Goal: Transaction & Acquisition: Book appointment/travel/reservation

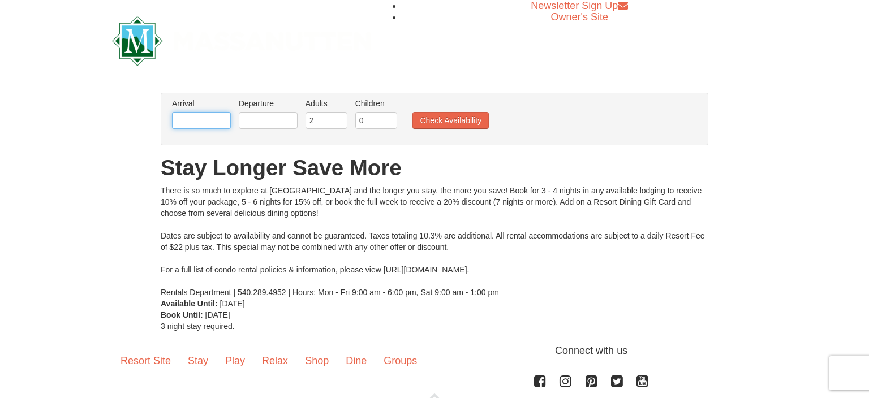
click at [192, 123] on input "text" at bounding box center [201, 120] width 59 height 17
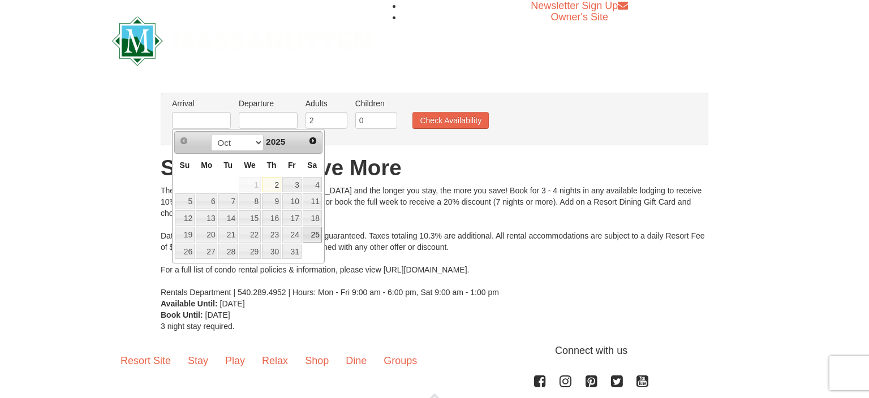
click at [312, 234] on link "25" at bounding box center [312, 235] width 19 height 16
type input "[DATE]"
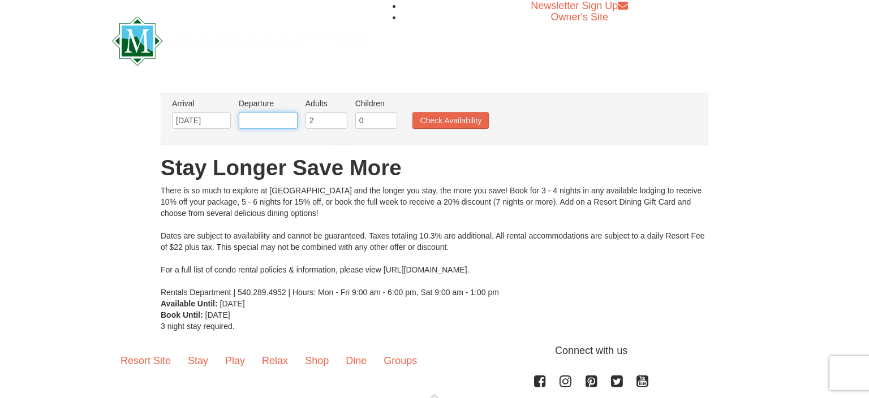
click at [261, 121] on input "text" at bounding box center [268, 120] width 59 height 17
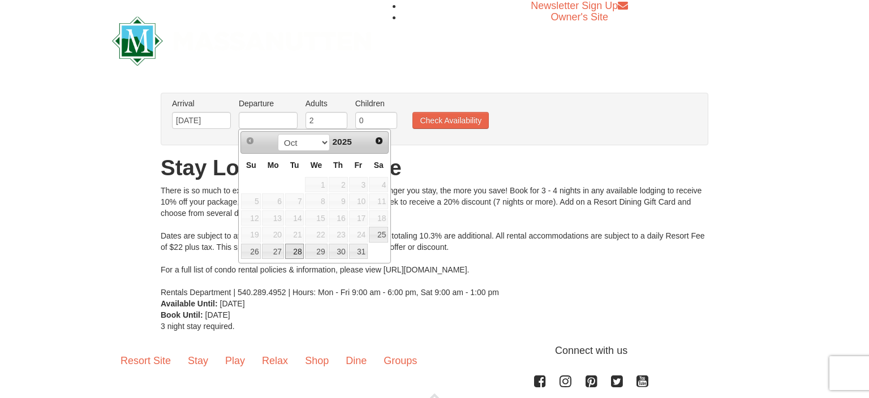
click at [297, 252] on link "28" at bounding box center [294, 252] width 19 height 16
type input "[DATE]"
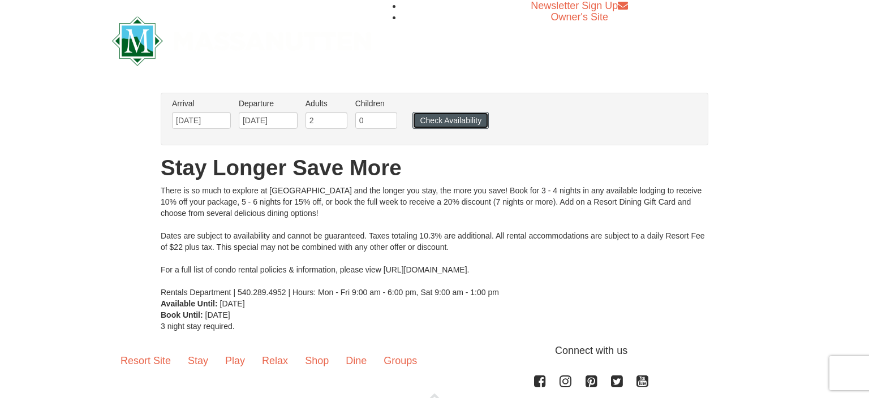
click at [459, 125] on button "Check Availability" at bounding box center [451, 120] width 76 height 17
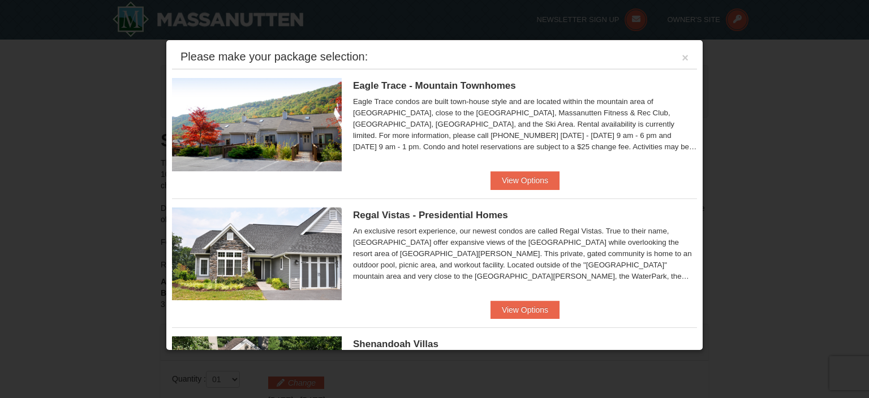
scroll to position [368, 0]
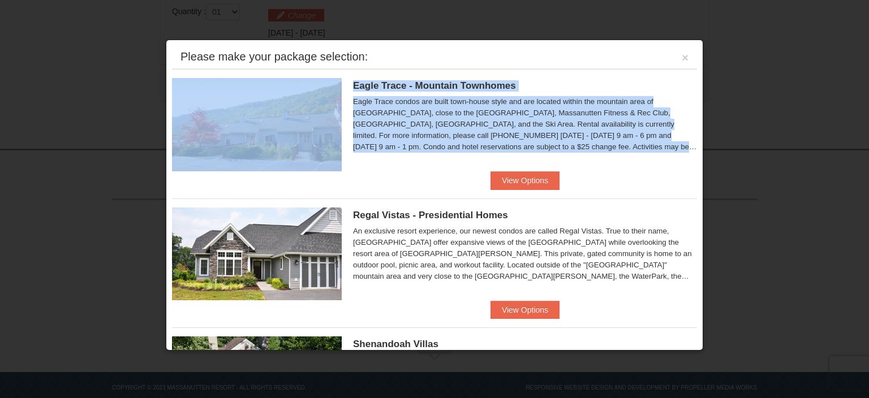
drag, startPoint x: 571, startPoint y: 53, endPoint x: 572, endPoint y: 149, distance: 96.2
click at [572, 149] on div "Please make your package selection: × [GEOGRAPHIC_DATA] - [GEOGRAPHIC_DATA] Eag…" at bounding box center [435, 195] width 538 height 311
click at [685, 59] on button "×" at bounding box center [685, 57] width 7 height 11
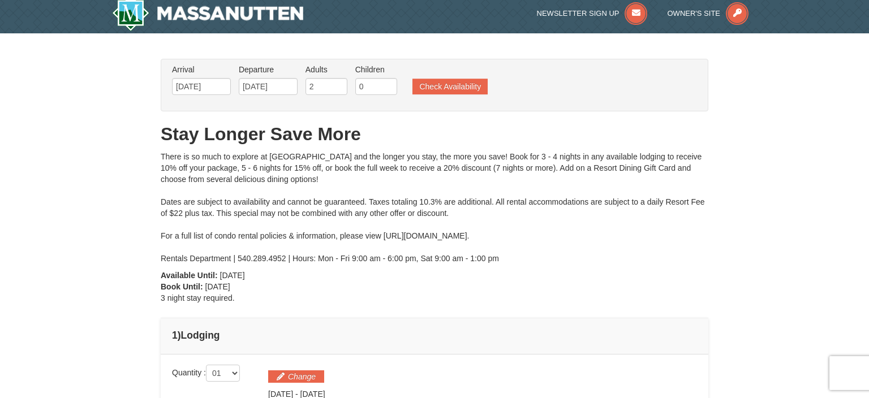
scroll to position [0, 0]
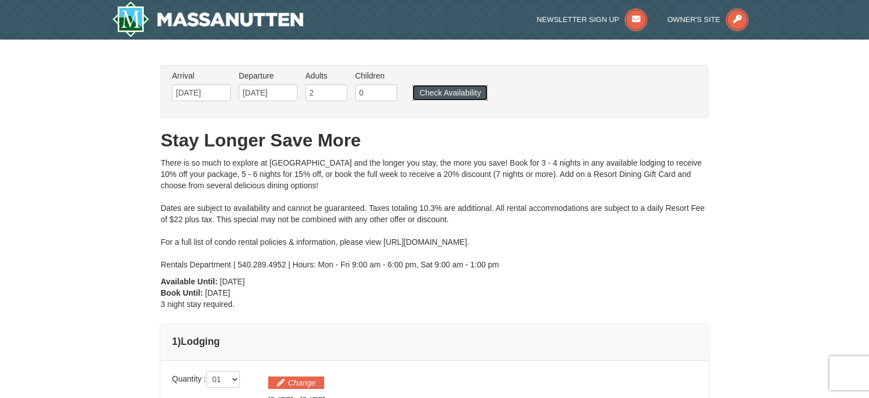
click at [452, 94] on button "Check Availability" at bounding box center [450, 93] width 75 height 16
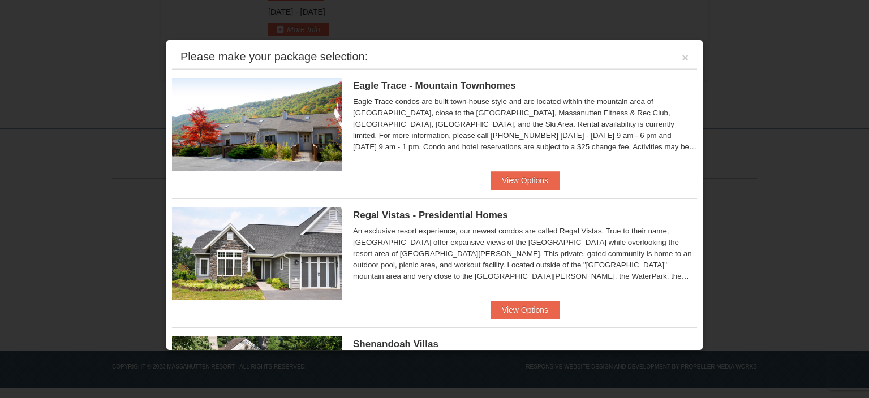
click at [596, 138] on div "Eagle Trace condos are built town-house style and are located within the mounta…" at bounding box center [525, 124] width 344 height 57
click at [537, 184] on button "View Options" at bounding box center [525, 180] width 69 height 18
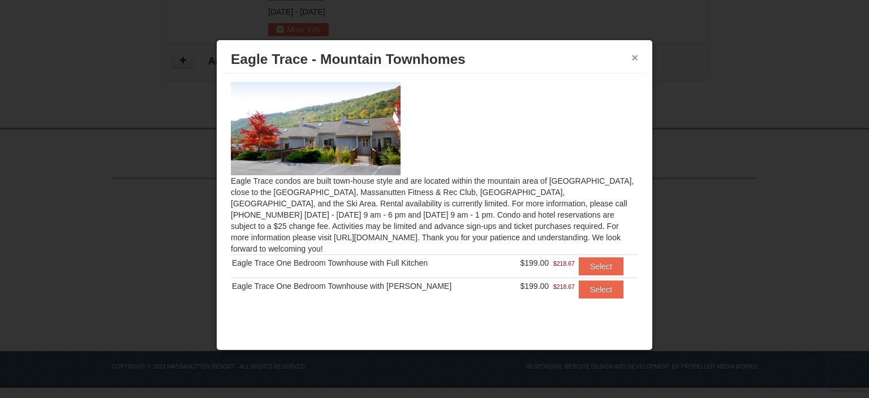
click at [632, 58] on button "×" at bounding box center [635, 57] width 7 height 11
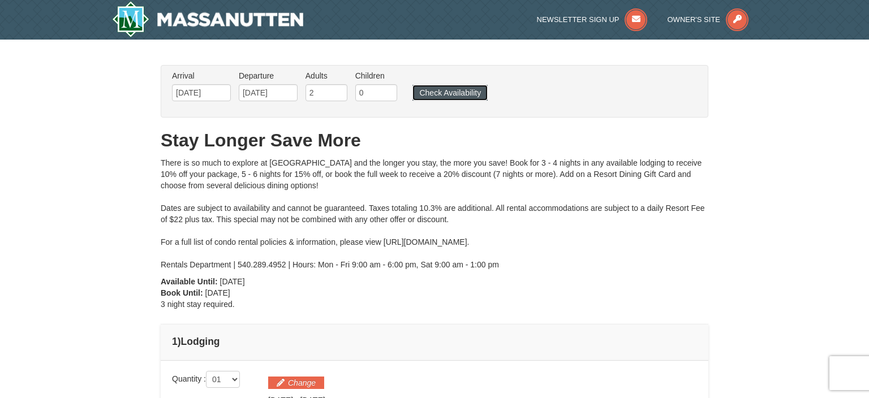
click at [448, 93] on button "Check Availability" at bounding box center [450, 93] width 75 height 16
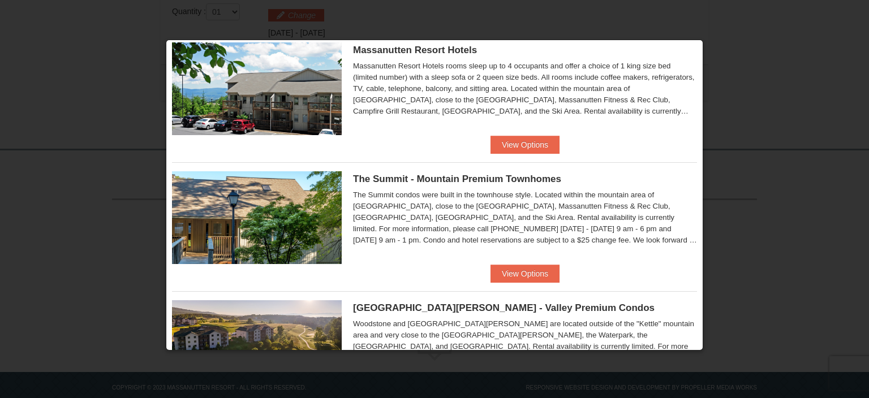
scroll to position [371, 0]
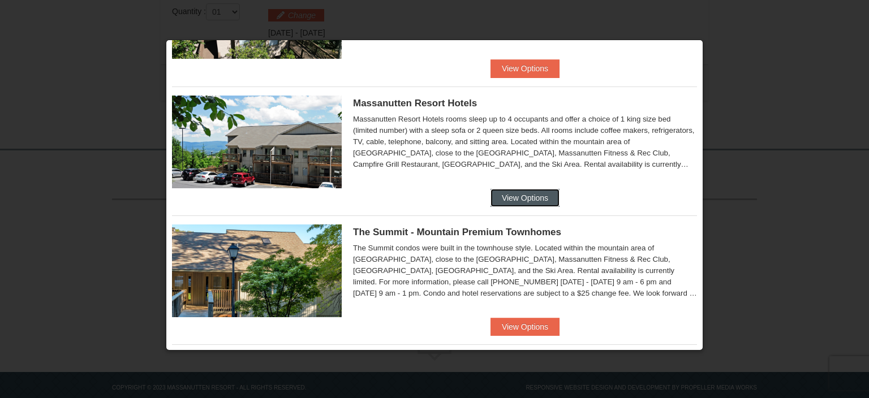
click at [508, 196] on button "View Options" at bounding box center [525, 198] width 69 height 18
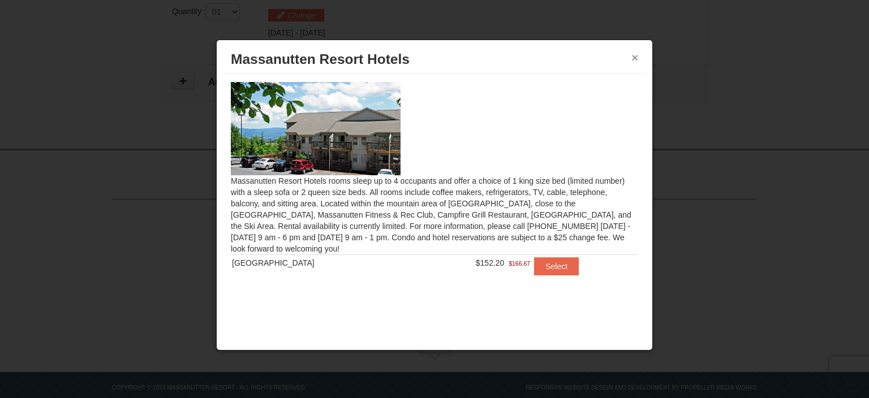
click at [634, 59] on button "×" at bounding box center [635, 57] width 7 height 11
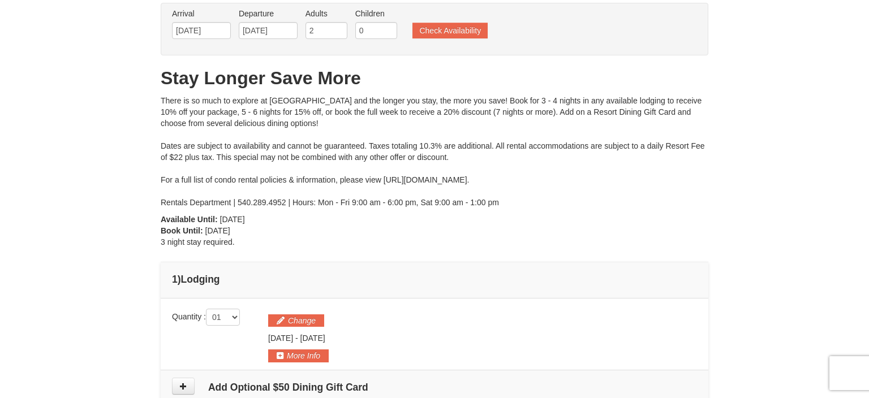
scroll to position [1, 0]
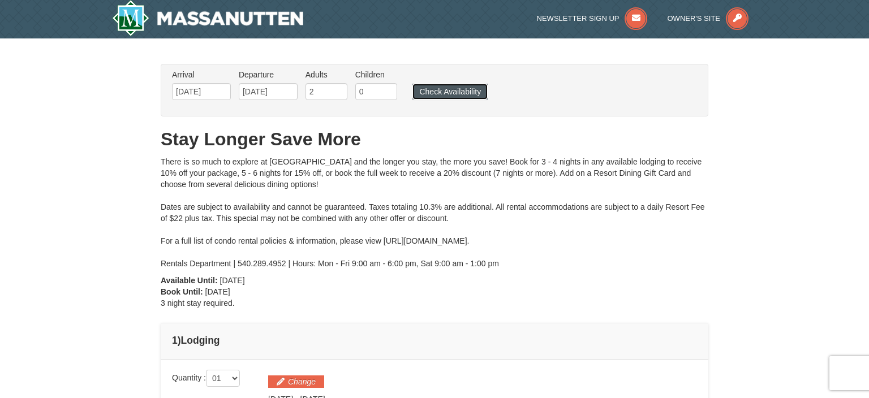
click at [463, 88] on button "Check Availability" at bounding box center [450, 92] width 75 height 16
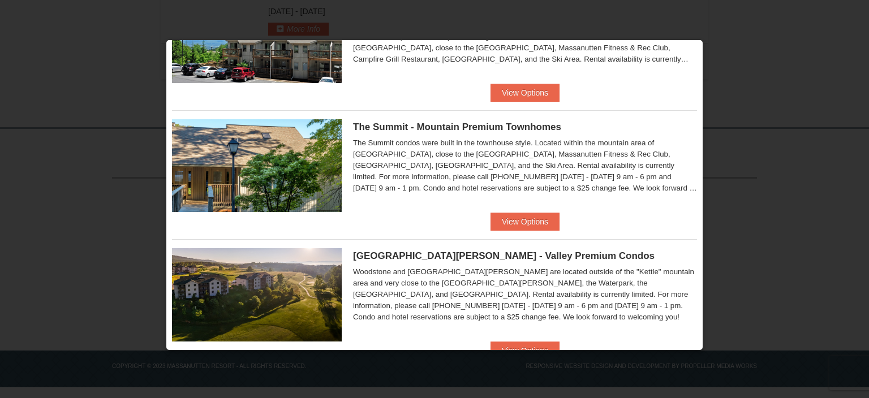
scroll to position [476, 0]
click at [543, 220] on button "View Options" at bounding box center [525, 221] width 69 height 18
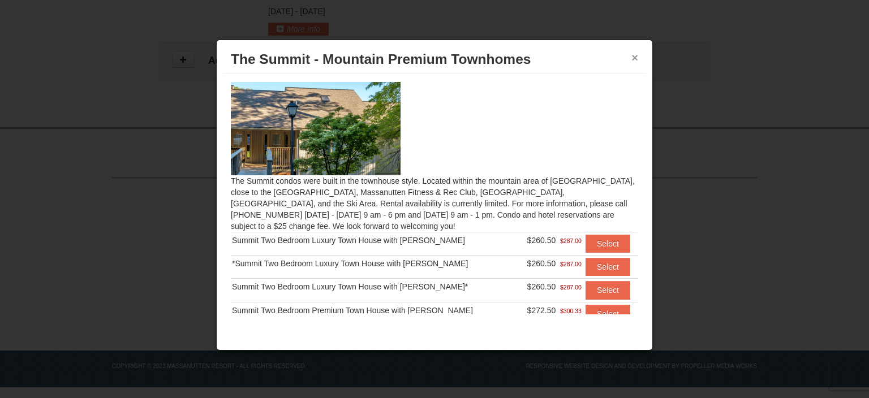
click at [633, 56] on button "×" at bounding box center [635, 57] width 7 height 11
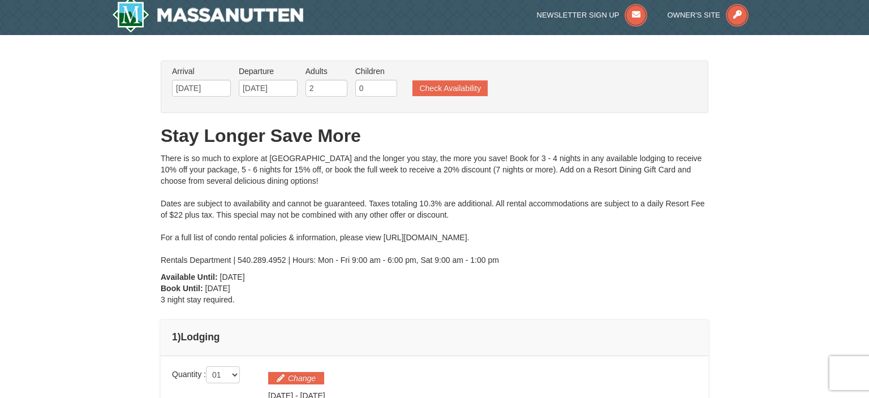
scroll to position [0, 0]
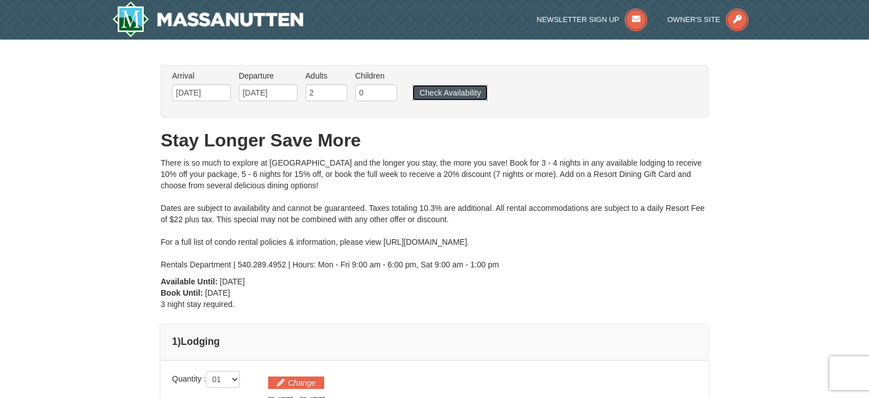
click at [454, 91] on button "Check Availability" at bounding box center [450, 93] width 75 height 16
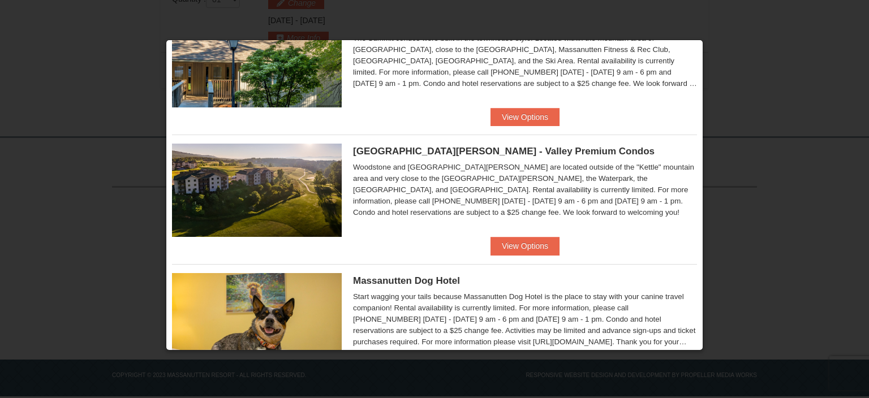
scroll to position [583, 0]
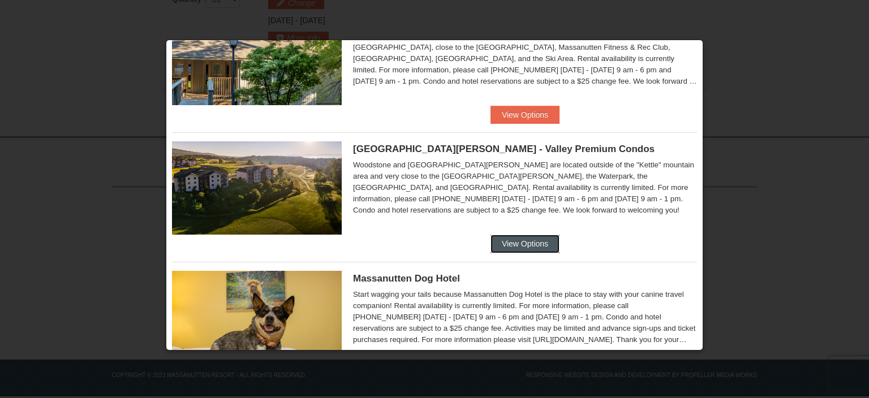
click at [527, 239] on button "View Options" at bounding box center [525, 244] width 69 height 18
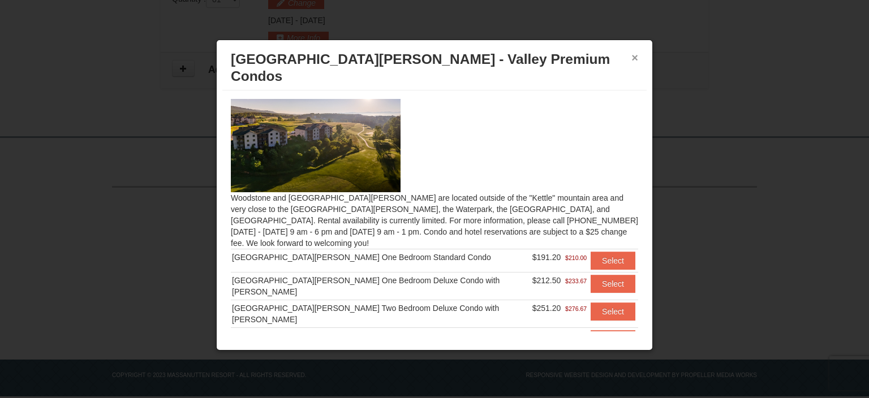
click at [633, 58] on button "×" at bounding box center [635, 57] width 7 height 11
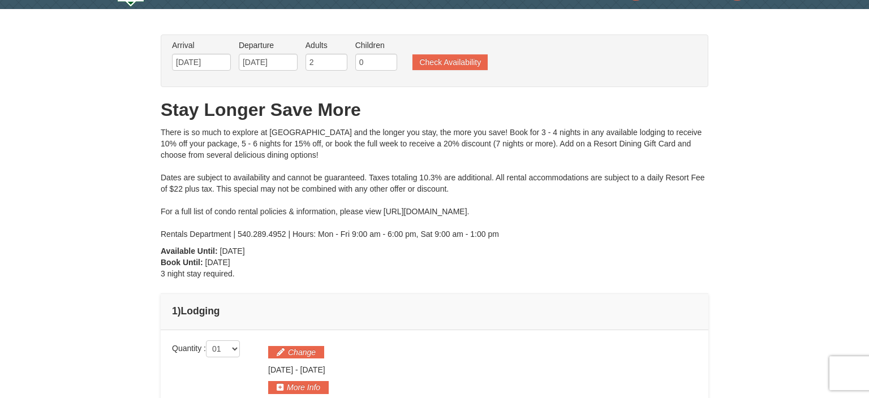
scroll to position [13, 0]
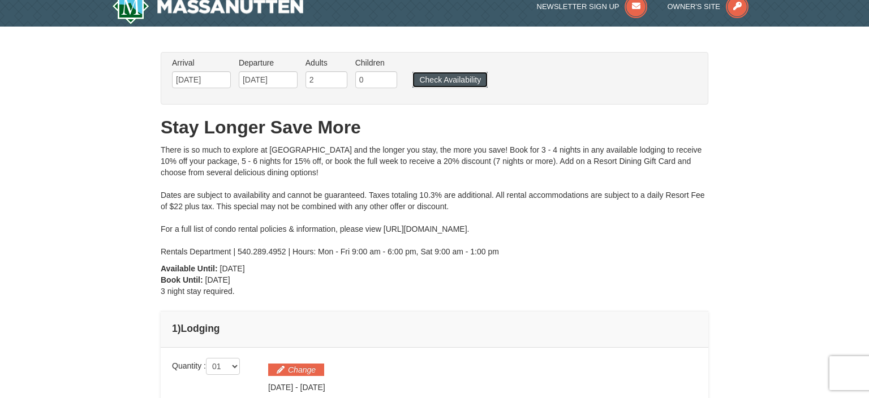
click at [449, 81] on button "Check Availability" at bounding box center [450, 80] width 75 height 16
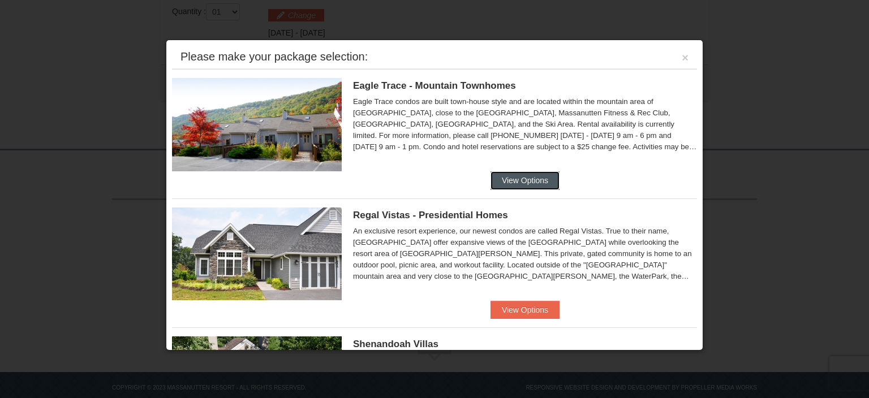
click at [529, 182] on button "View Options" at bounding box center [525, 180] width 69 height 18
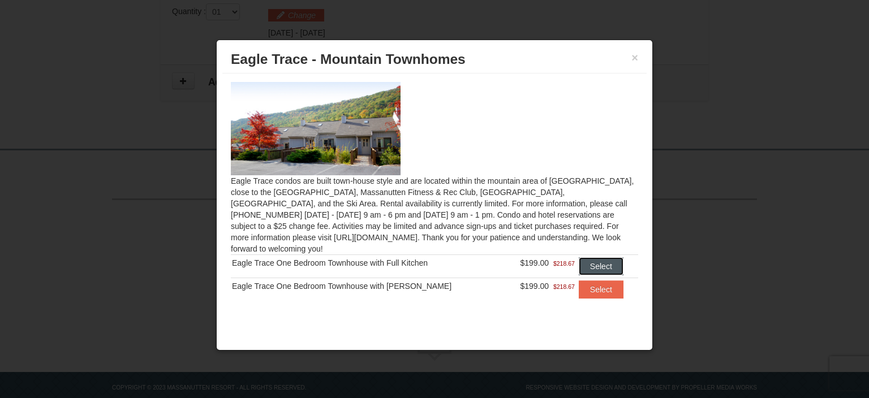
click at [588, 257] on button "Select" at bounding box center [601, 266] width 45 height 18
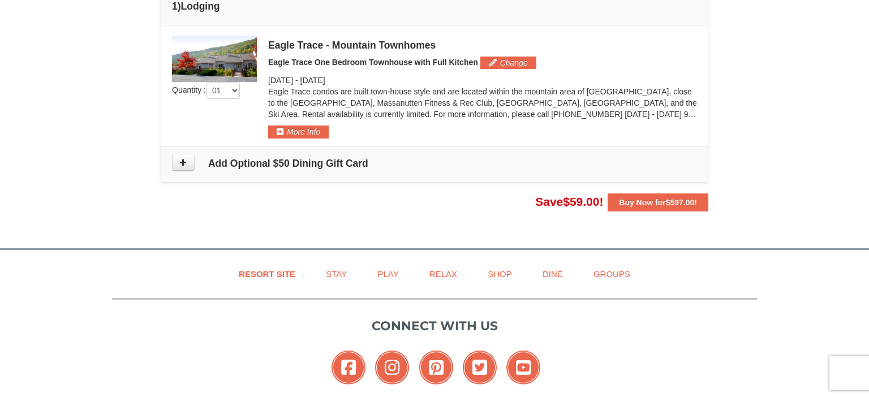
scroll to position [307, 0]
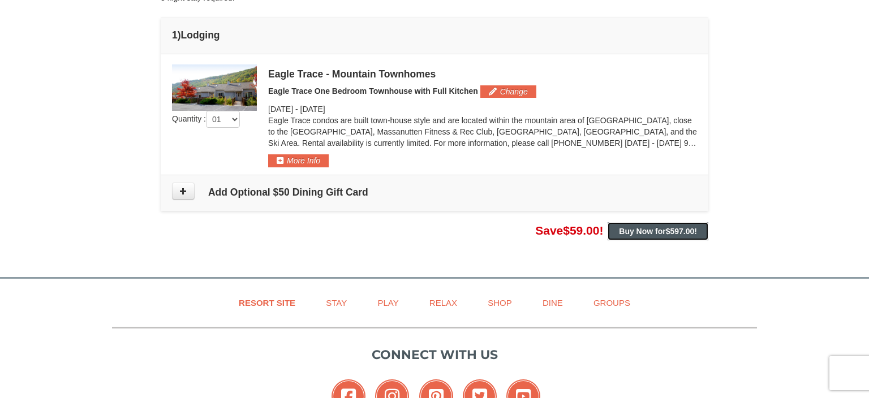
click at [650, 230] on strong "Buy Now for $597.00 !" at bounding box center [658, 231] width 78 height 9
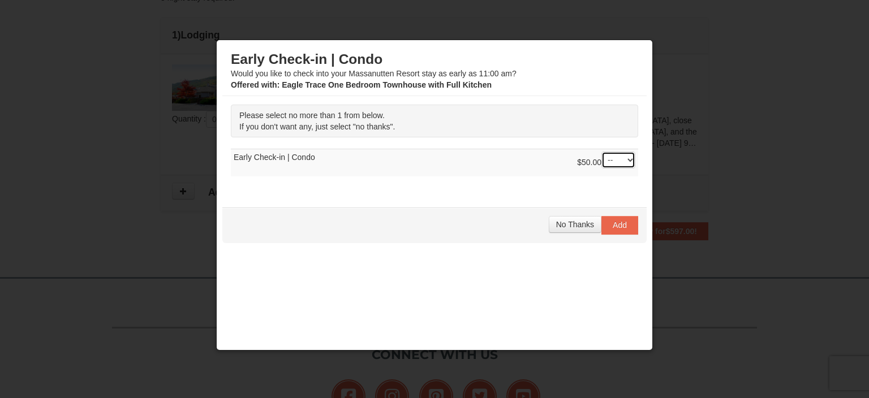
click at [602, 152] on select "-- 01" at bounding box center [619, 160] width 34 height 17
click at [572, 223] on span "No Thanks" at bounding box center [575, 224] width 38 height 9
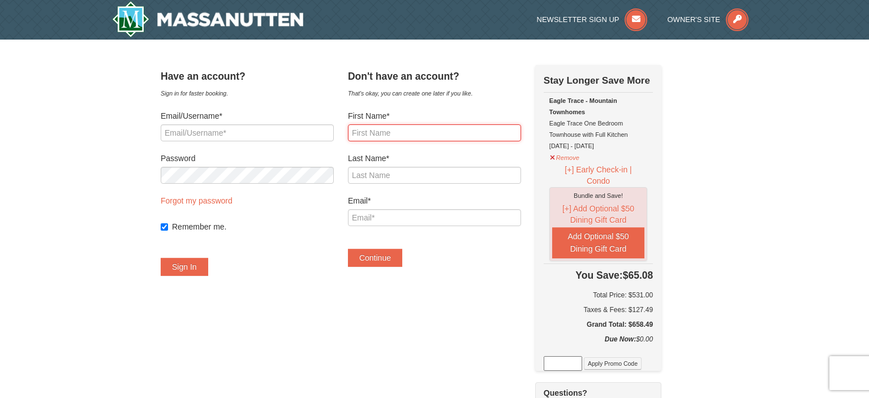
click at [394, 135] on input "First Name*" at bounding box center [434, 132] width 173 height 17
type input "Mark"
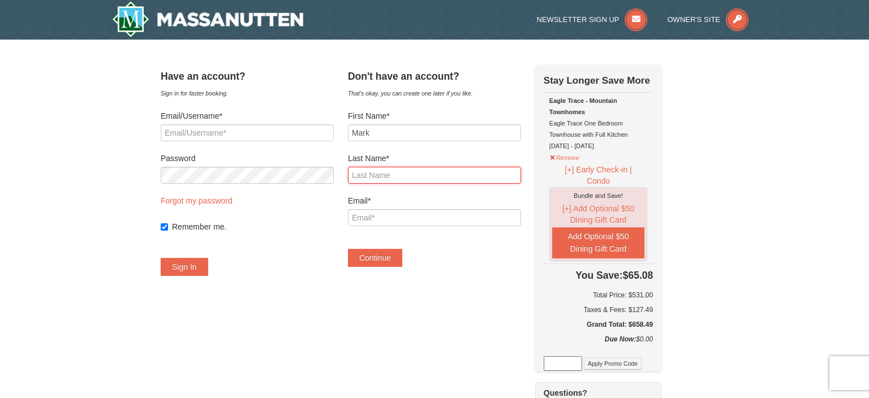
click at [390, 172] on input "Last Name*" at bounding box center [434, 175] width 173 height 17
type input "Hemric"
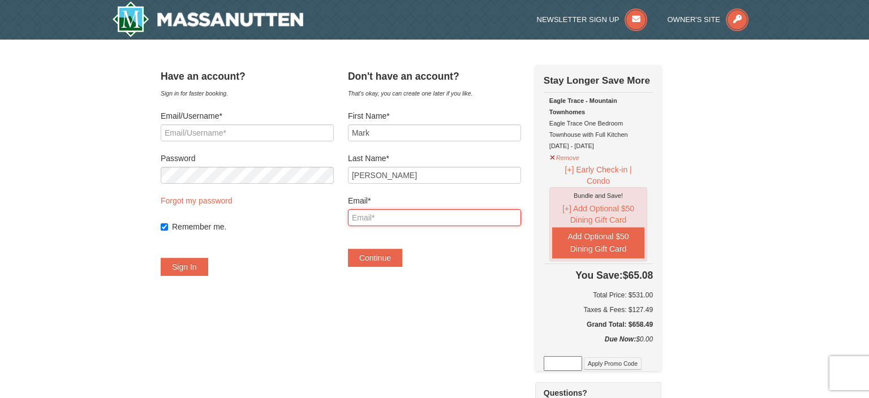
click at [389, 224] on input "Email*" at bounding box center [434, 217] width 173 height 17
type input "[EMAIL_ADDRESS][DOMAIN_NAME]"
click at [390, 259] on button "Continue" at bounding box center [375, 258] width 54 height 18
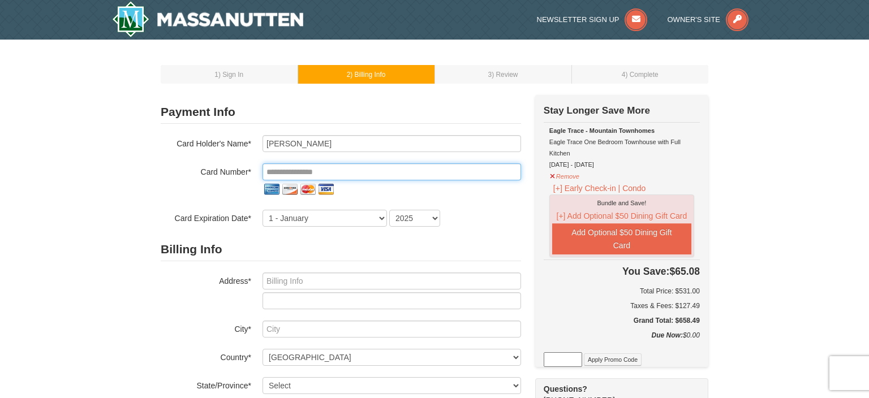
click at [380, 179] on input "tel" at bounding box center [392, 172] width 259 height 17
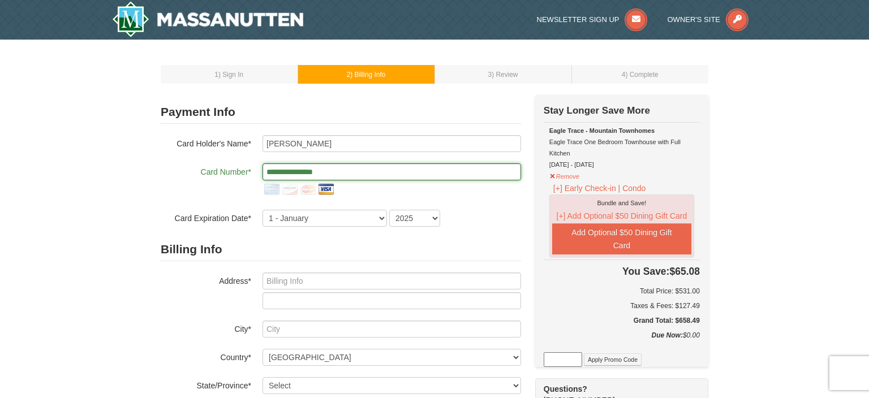
type input "**********"
click at [263, 210] on select "1 - January 2 - February 3 - March 4 - April 5 - May 6 - June 7 - July 8 - Augu…" at bounding box center [325, 218] width 124 height 17
select select "11"
click option "11 - November" at bounding box center [0, 0] width 0 height 0
click at [389, 210] on select "2025 2026 2027 2028 2029 2030 2031 2032 2033 2034" at bounding box center [414, 218] width 51 height 17
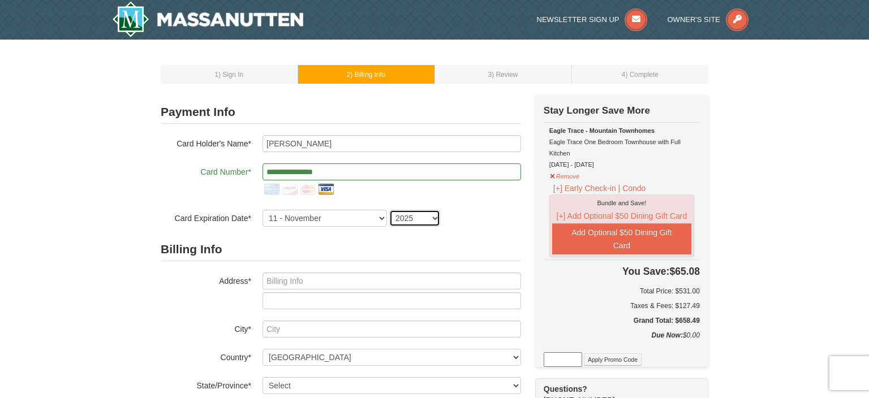
select select "2028"
click option "2028" at bounding box center [0, 0] width 0 height 0
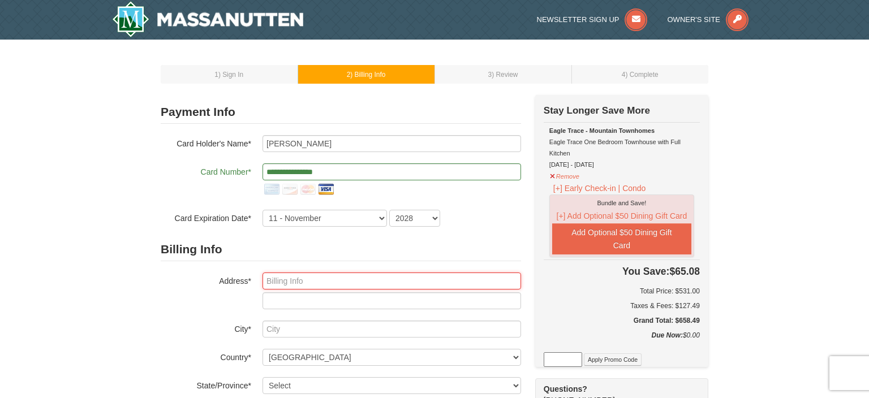
click at [405, 280] on input "text" at bounding box center [392, 281] width 259 height 17
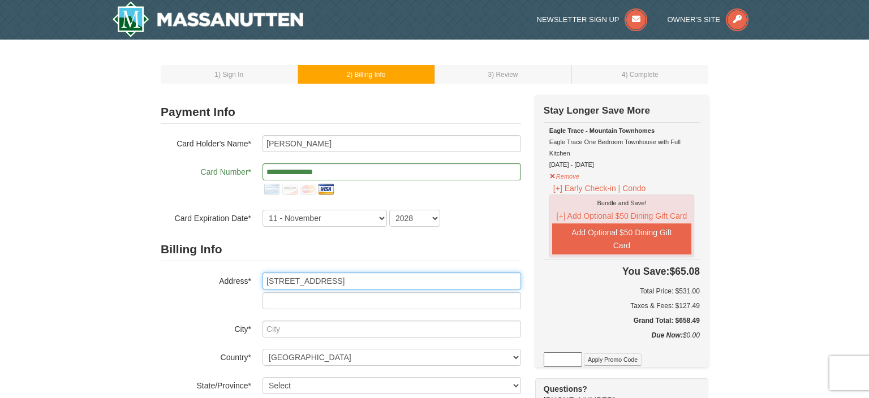
type input "[STREET_ADDRESS]"
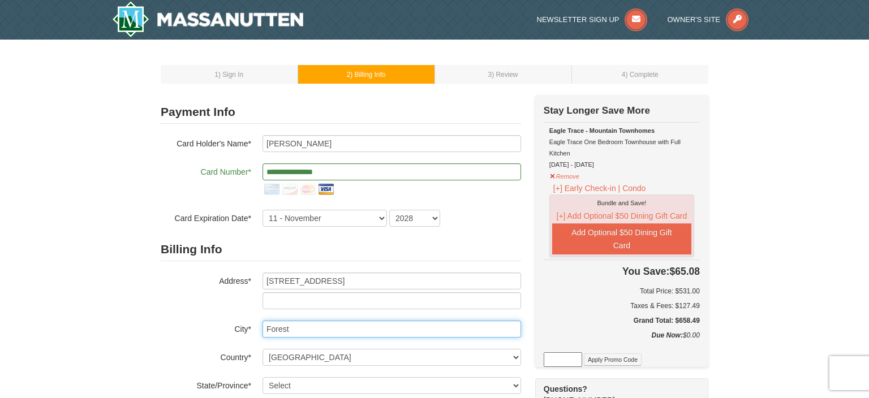
type input "Forest"
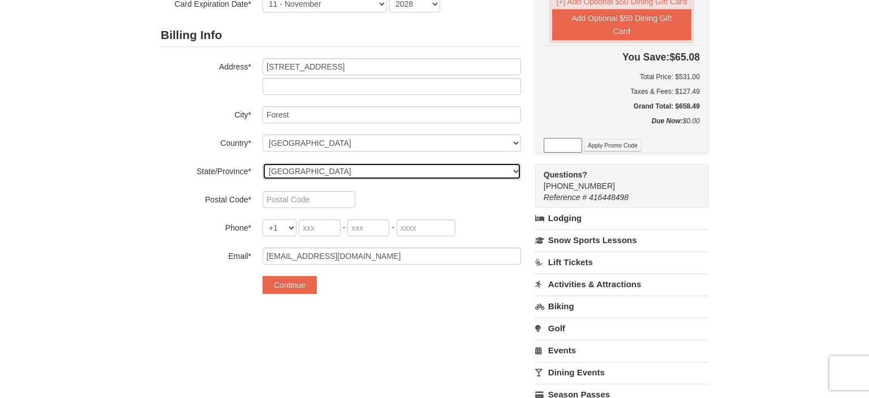
scroll to position [214, 0]
click at [263, 163] on select "Select Alabama Alaska American Samoa Arizona Arkansas California Colorado Conne…" at bounding box center [392, 171] width 259 height 17
select select "VA"
click option "Virginia" at bounding box center [0, 0] width 0 height 0
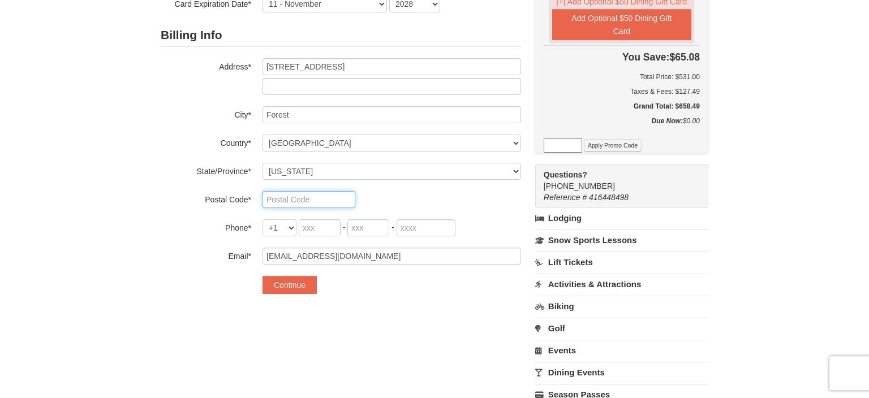
click at [304, 202] on input "text" at bounding box center [309, 199] width 93 height 17
type input "24551"
click at [318, 228] on input "tel" at bounding box center [320, 228] width 42 height 17
type input "434"
click at [373, 231] on input "tel" at bounding box center [368, 228] width 42 height 17
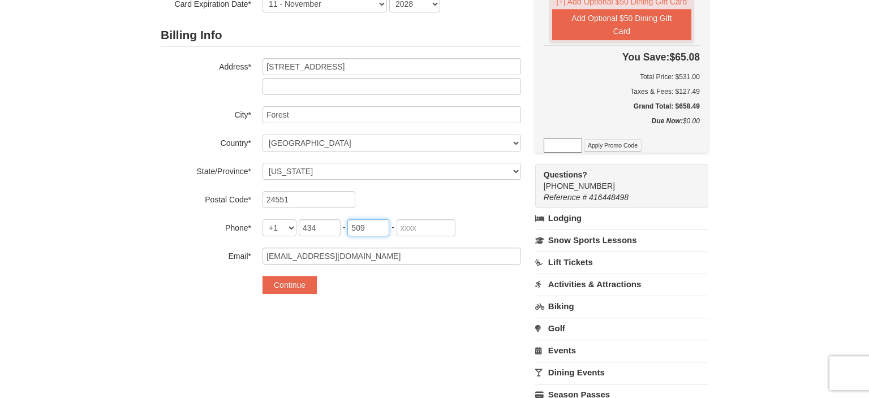
type input "509"
click at [409, 231] on input "tel" at bounding box center [426, 228] width 59 height 17
type input "2957"
click at [282, 281] on button "Continue" at bounding box center [290, 285] width 54 height 18
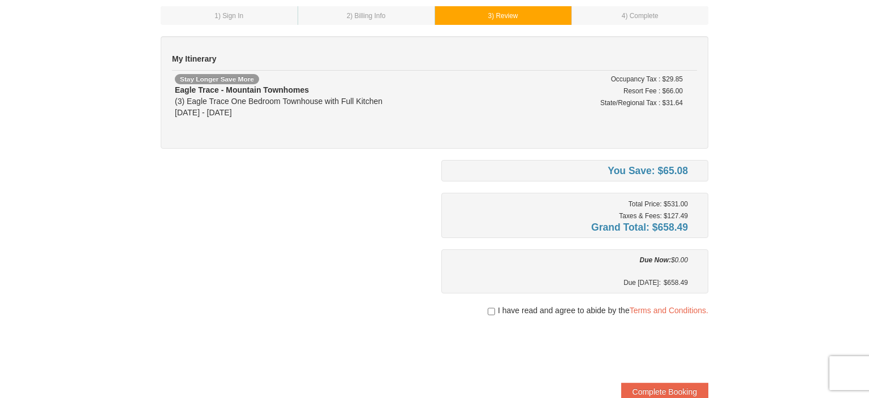
scroll to position [61, 0]
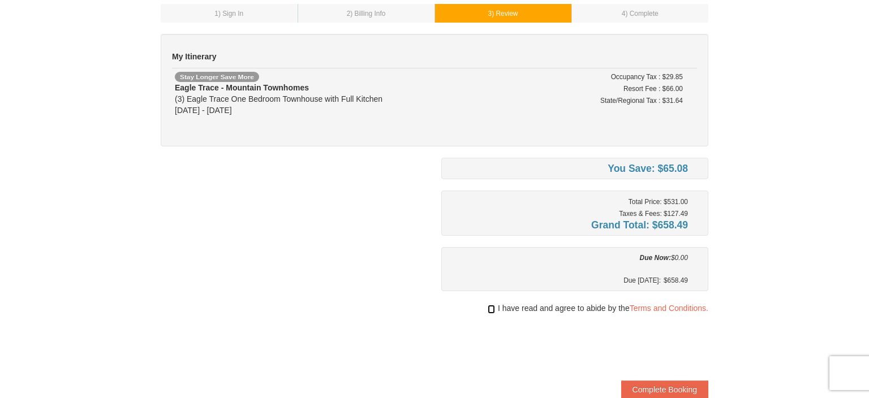
click at [489, 311] on input "checkbox" at bounding box center [491, 309] width 7 height 9
checkbox input "true"
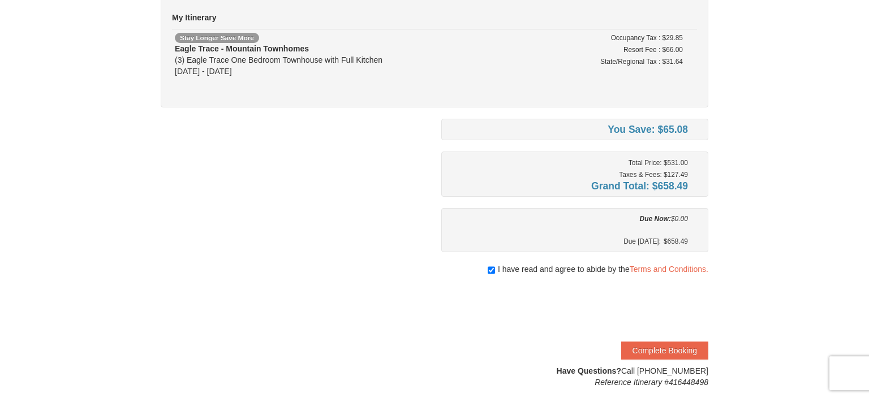
scroll to position [122, 0]
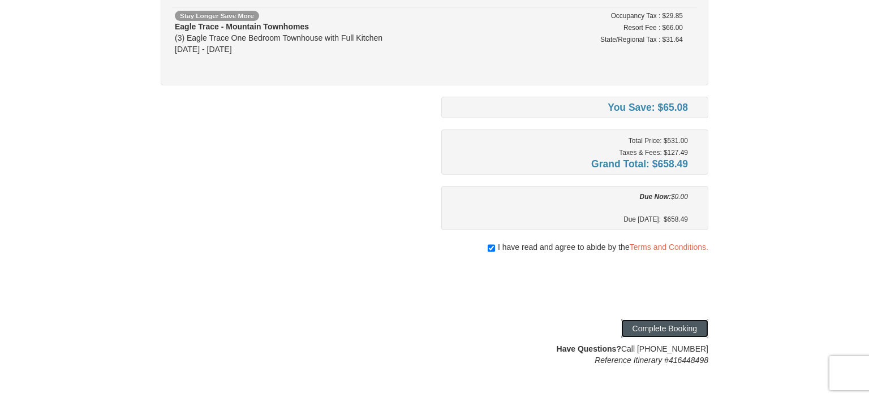
click at [656, 327] on button "Complete Booking" at bounding box center [664, 329] width 87 height 18
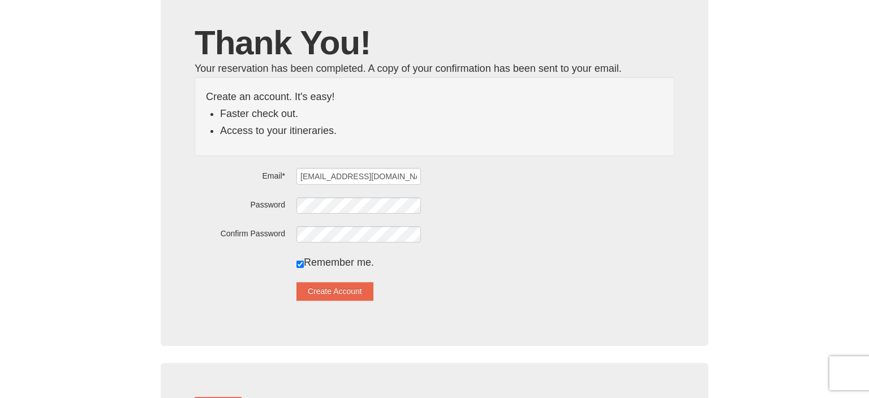
scroll to position [122, 0]
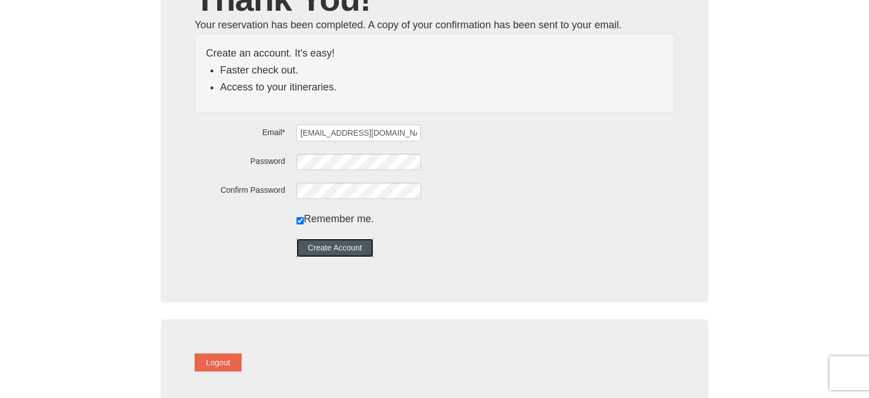
click at [358, 248] on button "Create Account" at bounding box center [335, 248] width 77 height 18
